Goal: Navigation & Orientation: Find specific page/section

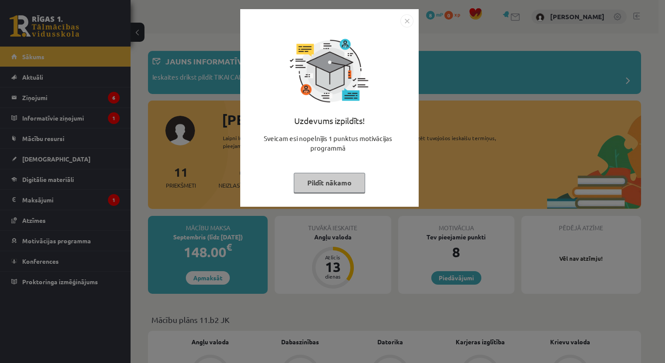
click at [342, 180] on button "Pildīt nākamo" at bounding box center [329, 183] width 71 height 20
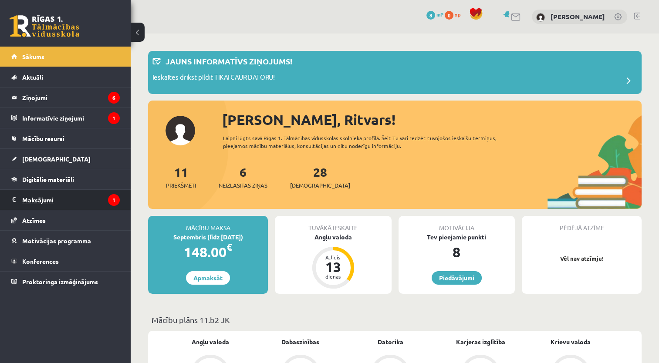
click at [39, 196] on legend "Maksājumi 1" at bounding box center [71, 200] width 98 height 20
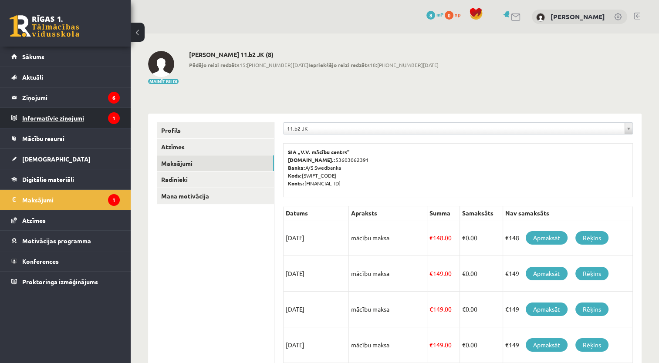
click at [54, 117] on legend "Informatīvie ziņojumi 1" at bounding box center [71, 118] width 98 height 20
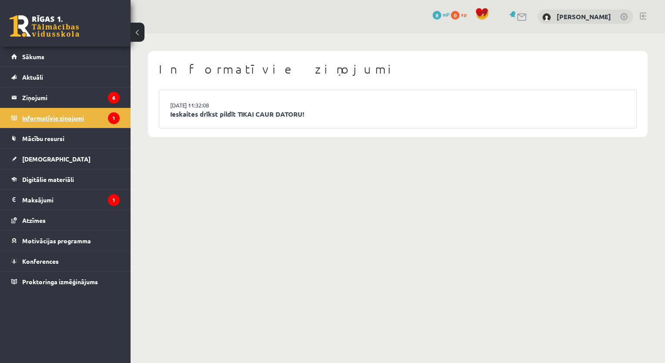
click at [67, 118] on legend "Informatīvie ziņojumi 1" at bounding box center [71, 118] width 98 height 20
click at [35, 96] on legend "Ziņojumi 6" at bounding box center [71, 97] width 98 height 20
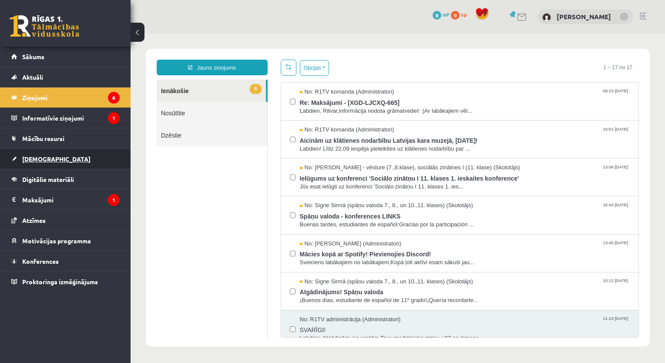
click at [36, 158] on span "[DEMOGRAPHIC_DATA]" at bounding box center [56, 159] width 68 height 8
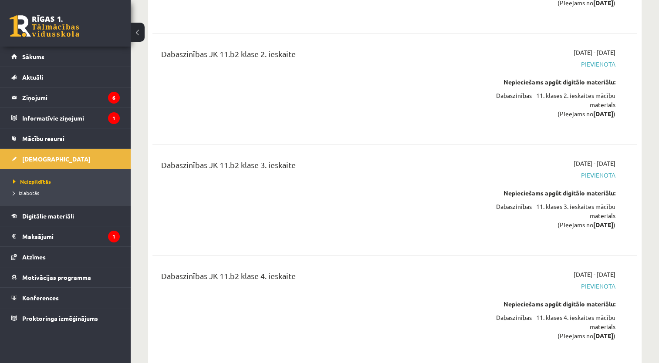
scroll to position [2220, 0]
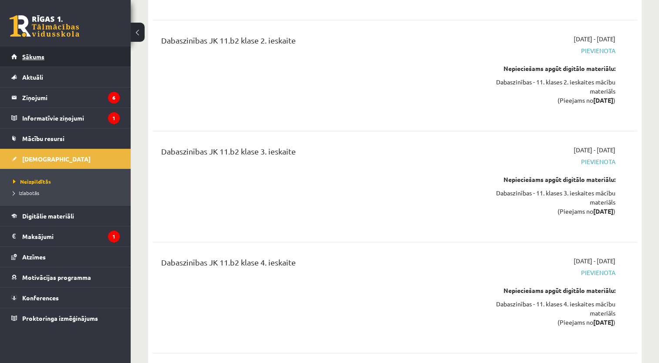
click at [38, 60] on span "Sākums" at bounding box center [33, 57] width 22 height 8
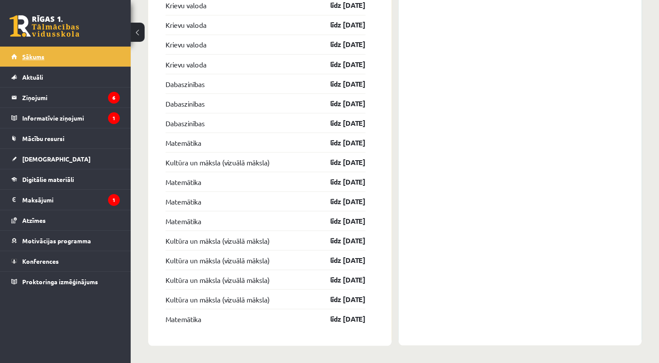
scroll to position [1583, 0]
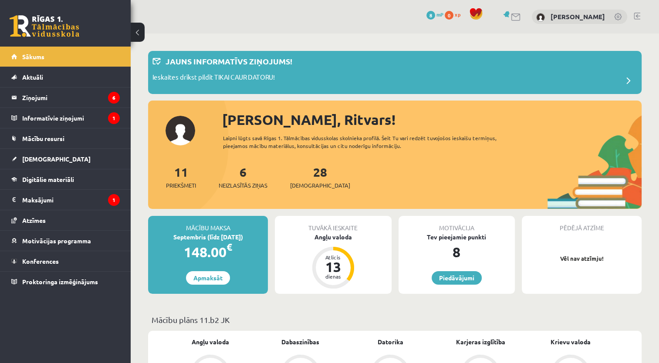
click at [116, 8] on div "0 Dāvanas 8 mP 0 xp" at bounding box center [65, 23] width 131 height 47
click at [35, 53] on span "Sākums" at bounding box center [33, 57] width 22 height 8
click at [6, 4] on div "0 Dāvanas 8 mP 0 xp" at bounding box center [65, 23] width 131 height 47
click at [37, 55] on span "Sākums" at bounding box center [33, 57] width 22 height 8
click at [3, 8] on div "0 Dāvanas 8 mP 0 xp" at bounding box center [65, 23] width 131 height 47
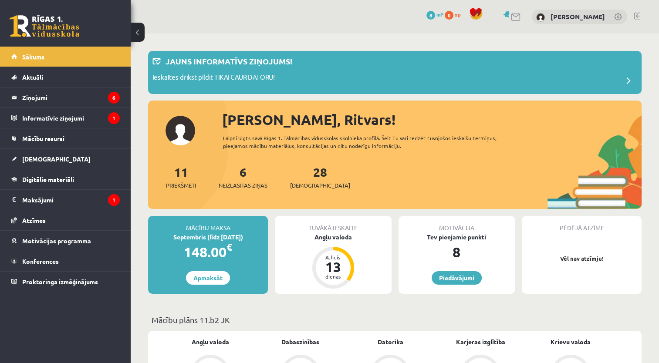
click at [32, 57] on span "Sākums" at bounding box center [33, 57] width 22 height 8
click at [14, 8] on div "0 Dāvanas 8 mP 0 xp" at bounding box center [65, 23] width 131 height 47
